Goal: Information Seeking & Learning: Learn about a topic

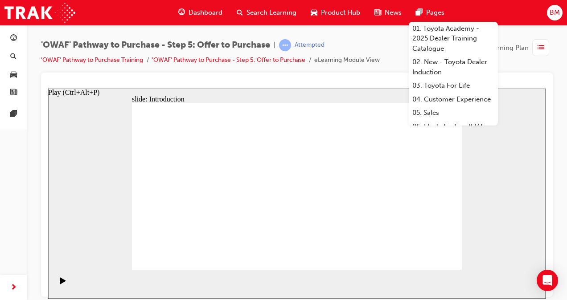
click at [61, 280] on icon "Play (Ctrl+Alt+P)" at bounding box center [63, 280] width 6 height 7
click at [61, 203] on div "slide: Introduction Rectangle 1 Oval 3 Oval 1 Oval 3 Oval 3 Step 5: Offer to Pu…" at bounding box center [296, 193] width 497 height 210
click at [504, 160] on div "slide: Introduction Rectangle 1 Oval 3 Oval 1 Oval 3 Oval 3 Step 5: Offer to Pu…" at bounding box center [296, 193] width 497 height 210
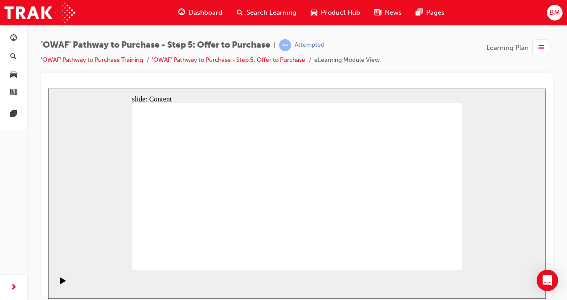
click at [61, 282] on rect "Pause (Ctrl+Alt+P)" at bounding box center [61, 280] width 1 height 6
click at [60, 282] on icon "Play (Ctrl+Alt+P)" at bounding box center [63, 280] width 6 height 7
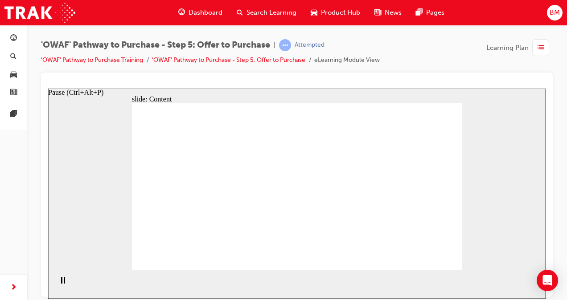
click at [61, 282] on rect "Pause (Ctrl+Alt+P)" at bounding box center [61, 280] width 1 height 6
click at [60, 282] on icon "Play (Ctrl+Alt+P)" at bounding box center [63, 280] width 6 height 7
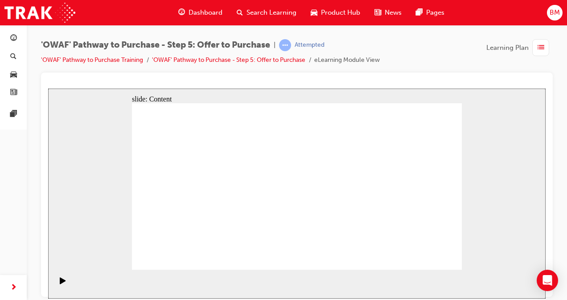
click at [60, 280] on icon "Play (Ctrl+Alt+P)" at bounding box center [63, 280] width 6 height 7
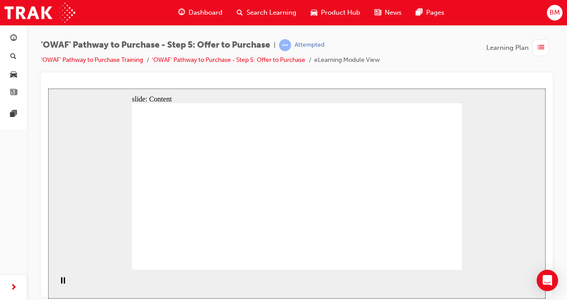
drag, startPoint x: 312, startPoint y: 128, endPoint x: 309, endPoint y: 133, distance: 5.6
click at [61, 283] on icon "Pause (Ctrl+Alt+P)" at bounding box center [63, 280] width 4 height 6
click at [60, 284] on icon "Play (Ctrl+Alt+P)" at bounding box center [63, 280] width 6 height 7
